Goal: Navigation & Orientation: Find specific page/section

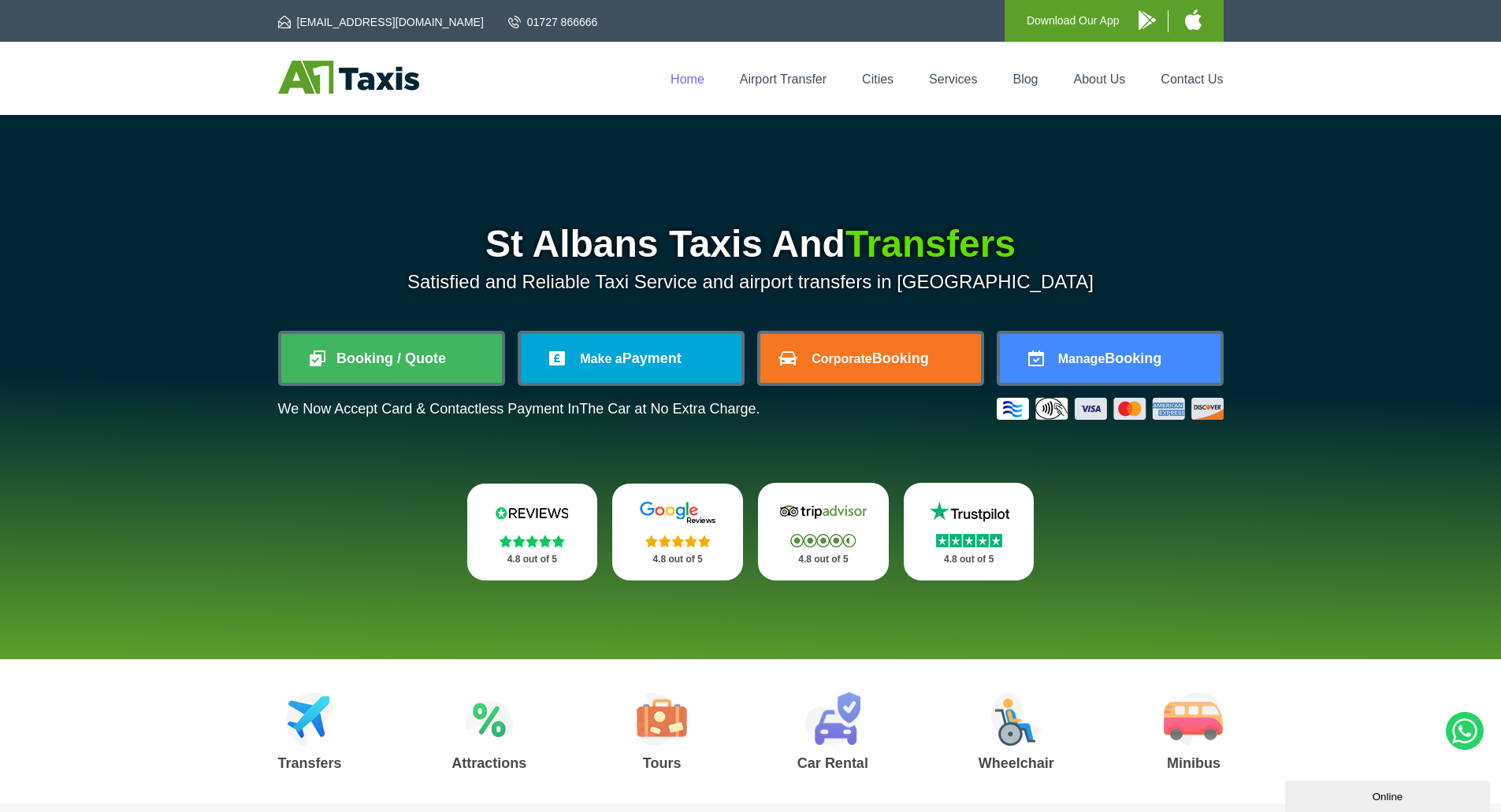
click at [675, 78] on link "Home" at bounding box center [687, 79] width 34 height 13
click at [880, 71] on li "Cities" at bounding box center [877, 79] width 63 height 16
click at [880, 80] on link "Cities" at bounding box center [878, 79] width 32 height 13
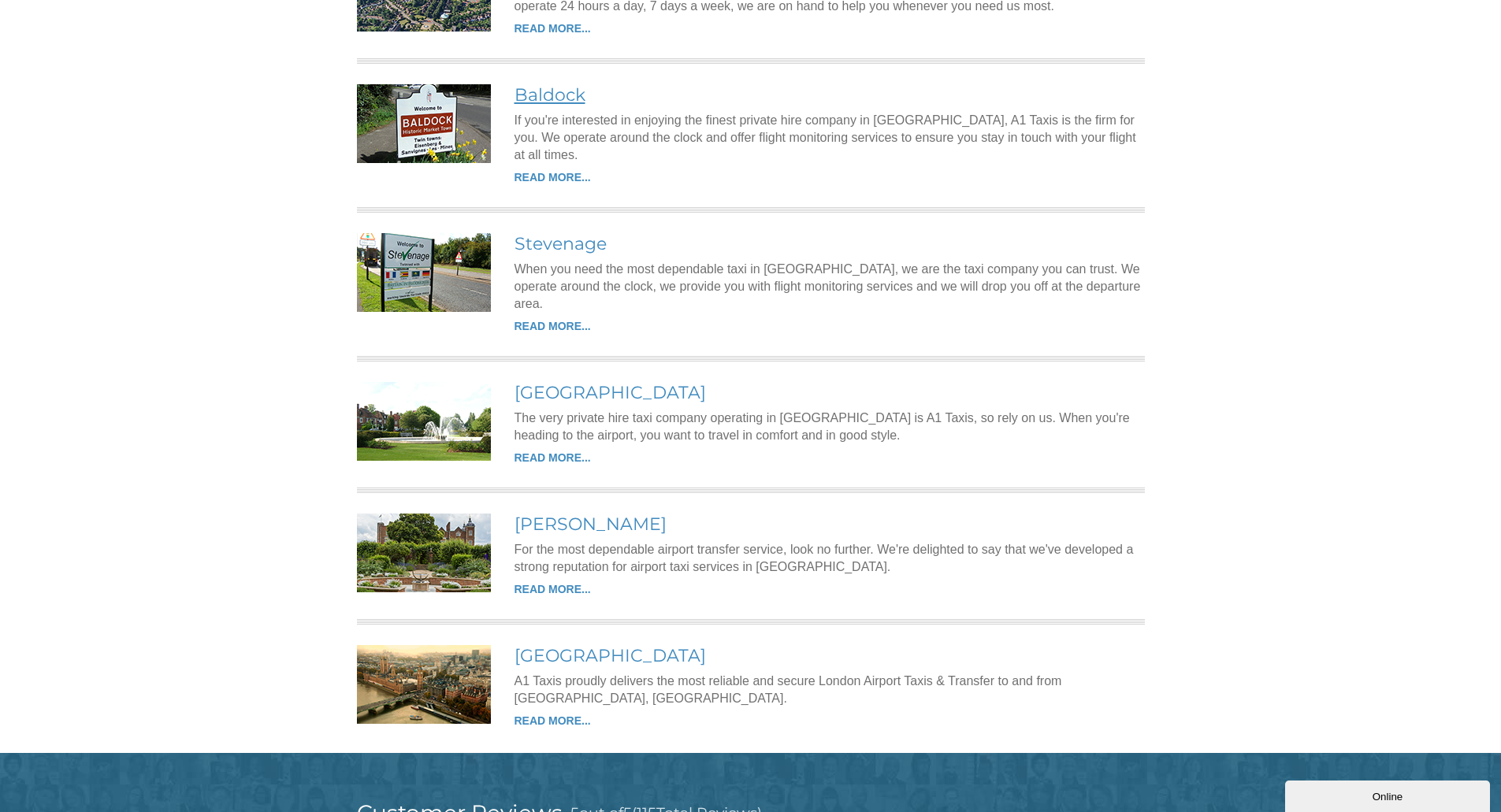
scroll to position [2205, 0]
